Goal: Task Accomplishment & Management: Manage account settings

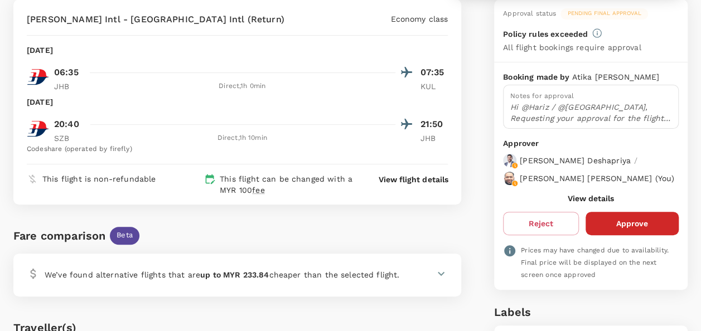
scroll to position [112, 0]
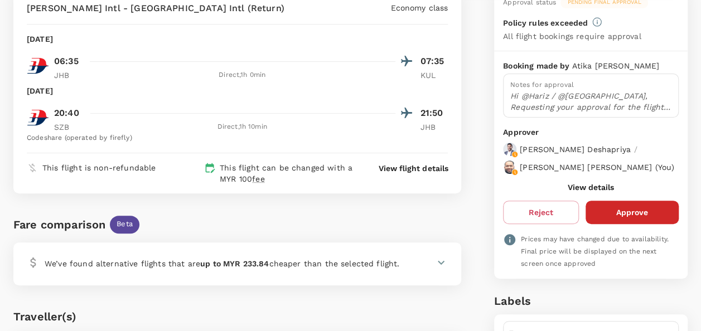
click at [580, 192] on button "View details" at bounding box center [591, 187] width 46 height 9
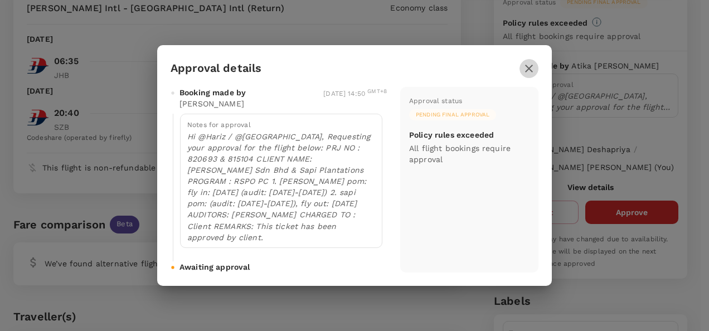
click at [528, 72] on icon "button" at bounding box center [529, 69] width 8 height 8
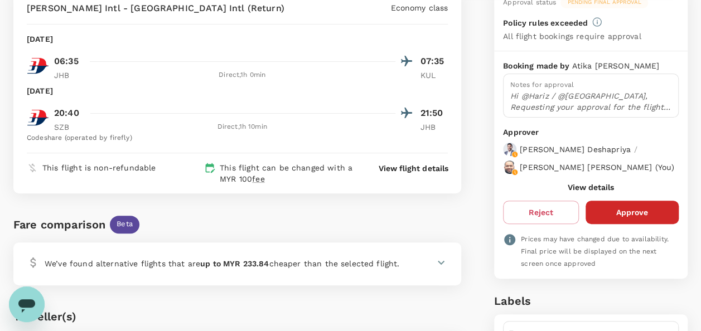
scroll to position [0, 0]
click at [622, 215] on button "Approve" at bounding box center [632, 212] width 93 height 23
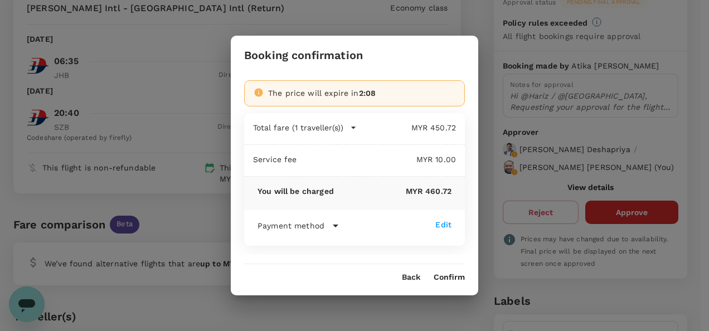
click at [453, 275] on button "Confirm" at bounding box center [449, 277] width 31 height 9
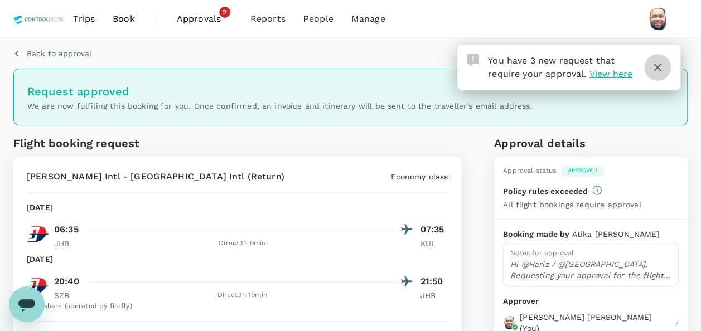
click at [654, 65] on icon "button" at bounding box center [657, 67] width 13 height 13
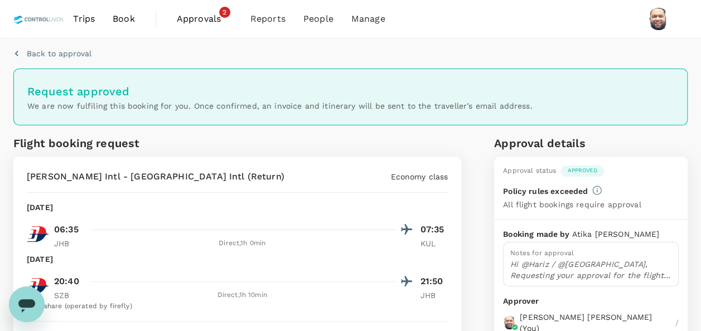
click at [199, 22] on span "Approvals" at bounding box center [205, 18] width 56 height 13
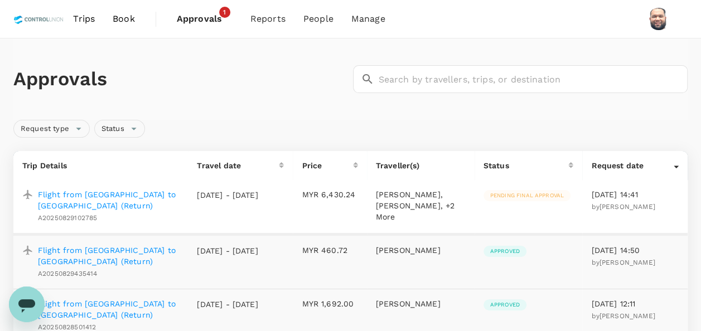
click at [124, 193] on p "Flight from [GEOGRAPHIC_DATA] to [GEOGRAPHIC_DATA] (Return)" at bounding box center [108, 200] width 141 height 22
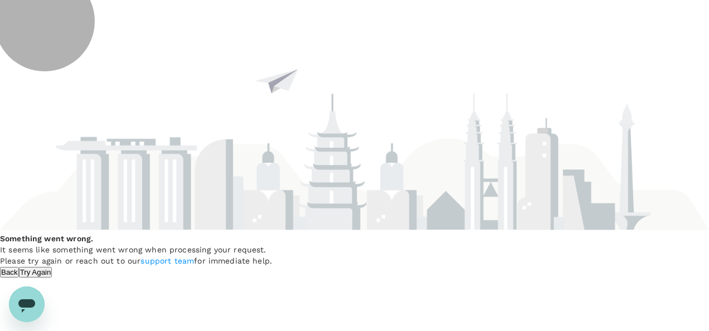
click at [52, 272] on button "Try Again" at bounding box center [35, 272] width 33 height 11
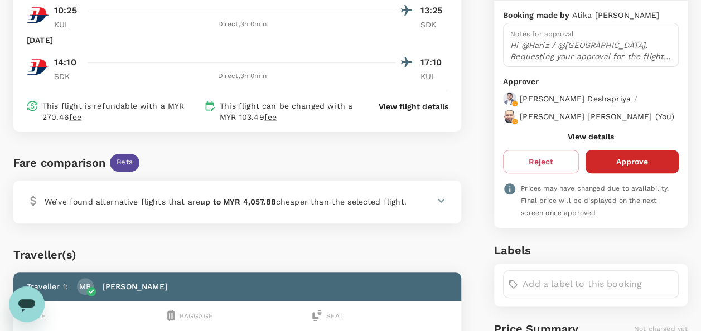
scroll to position [167, 0]
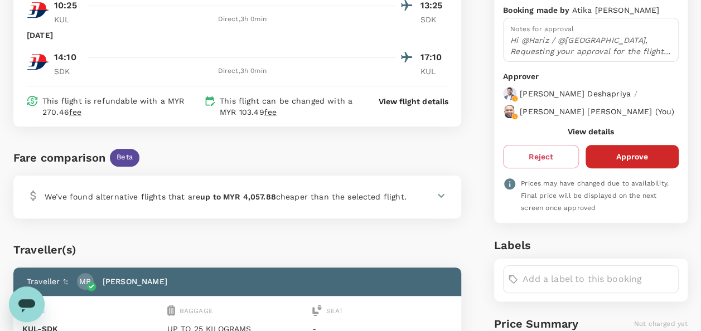
click at [587, 136] on button "View details" at bounding box center [591, 131] width 46 height 9
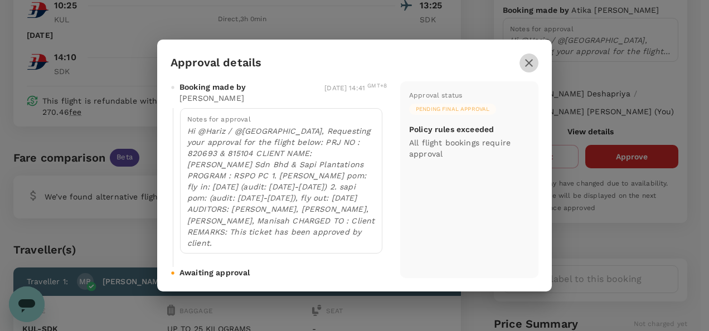
click at [528, 67] on icon "button" at bounding box center [529, 63] width 8 height 8
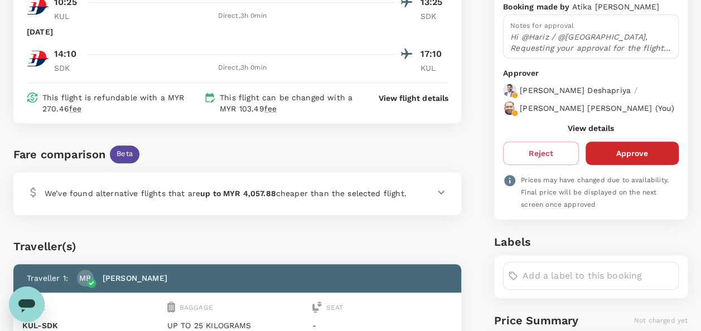
scroll to position [223, 0]
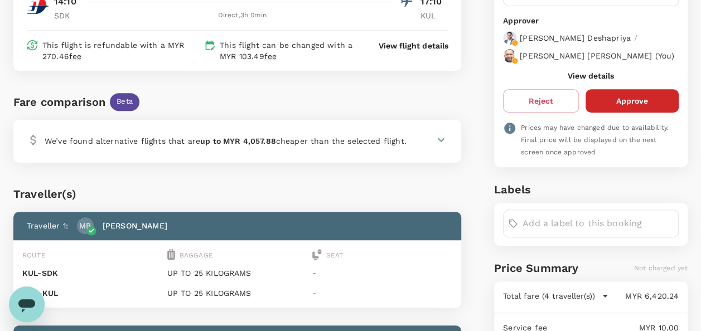
click at [441, 142] on icon at bounding box center [440, 139] width 13 height 13
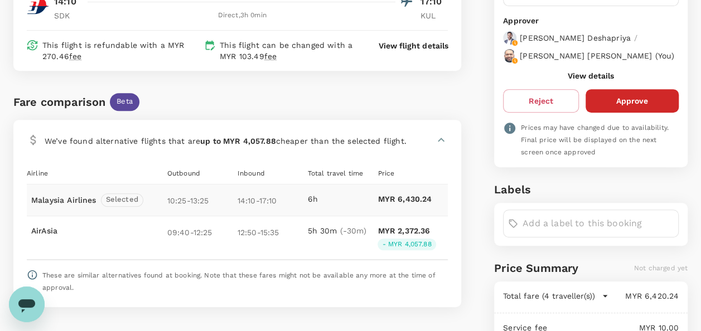
click at [443, 139] on icon at bounding box center [441, 140] width 7 height 4
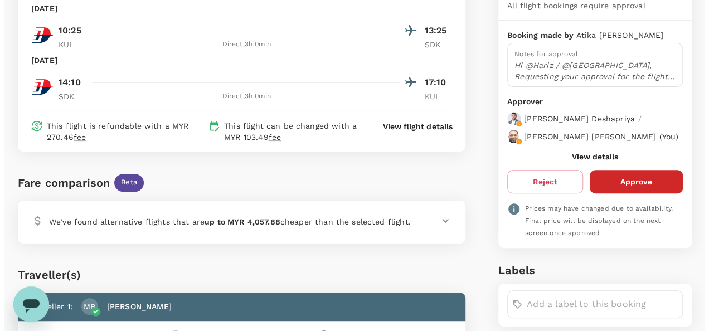
scroll to position [167, 0]
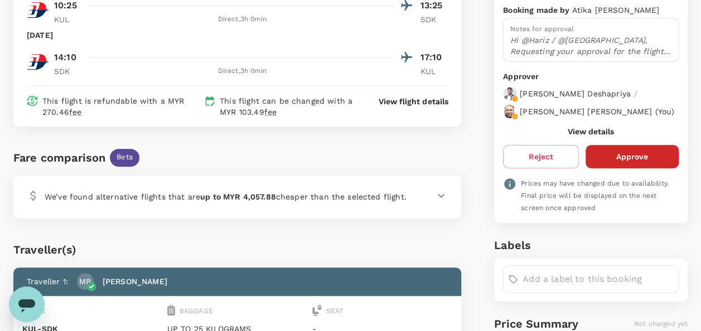
click at [412, 101] on p "View flight details" at bounding box center [413, 101] width 69 height 11
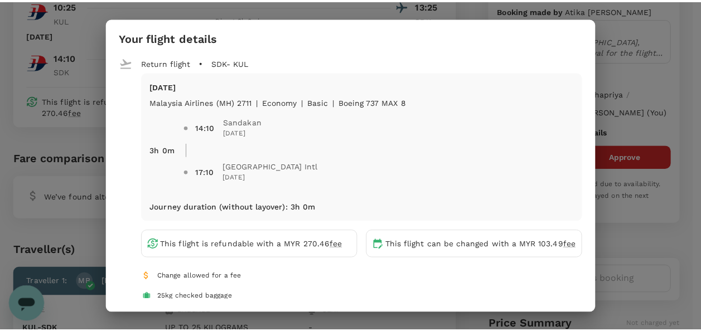
scroll to position [223, 0]
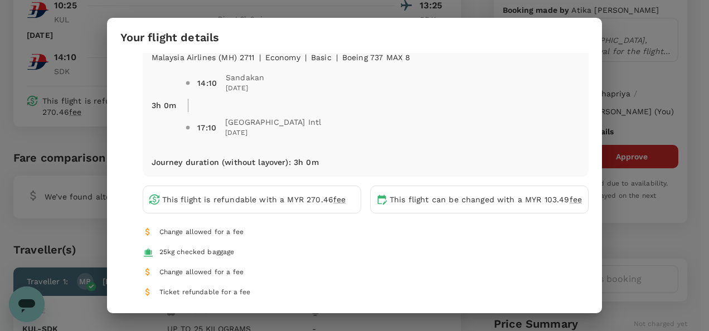
click at [688, 26] on div "Your flight details Depart flight KUL - SDK Sun, 21 Sep Malaysia Airlines (MH) …" at bounding box center [354, 165] width 709 height 331
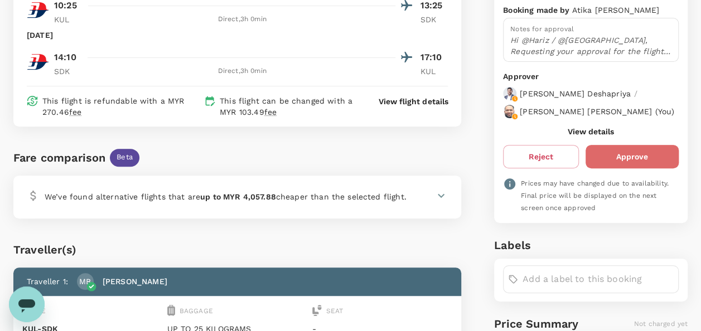
click at [621, 167] on button "Approve" at bounding box center [632, 156] width 93 height 23
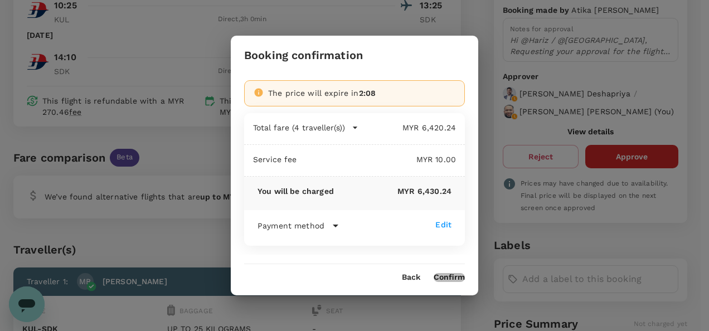
click at [442, 278] on button "Confirm" at bounding box center [449, 277] width 31 height 9
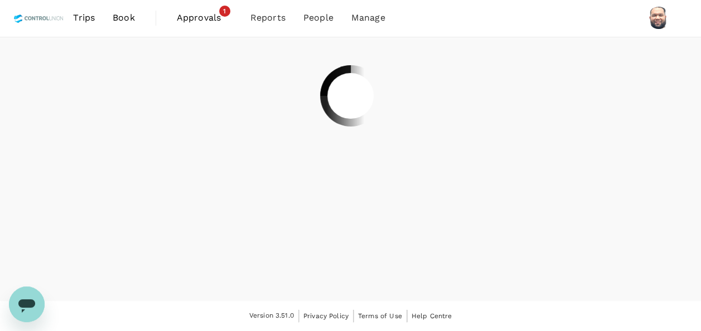
scroll to position [0, 0]
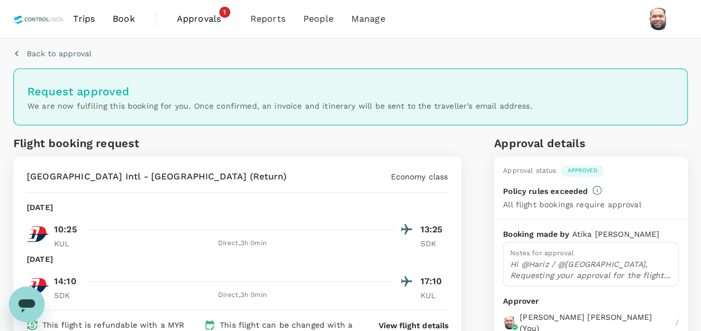
click at [196, 23] on span "Approvals" at bounding box center [205, 18] width 56 height 13
